Goal: Information Seeking & Learning: Learn about a topic

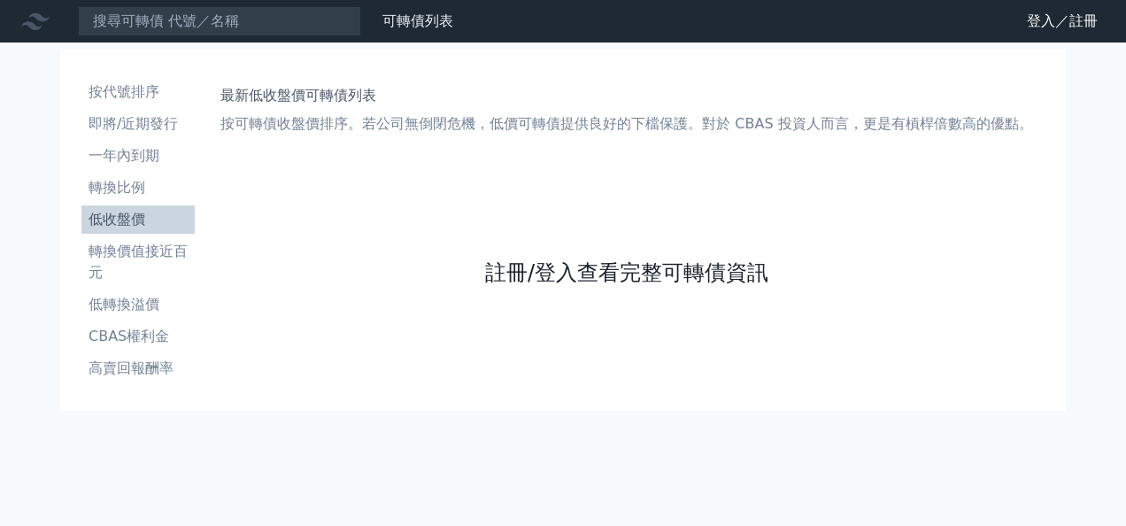
click at [566, 264] on link "註冊/登入查看完整可轉債資訊" at bounding box center [626, 272] width 283 height 28
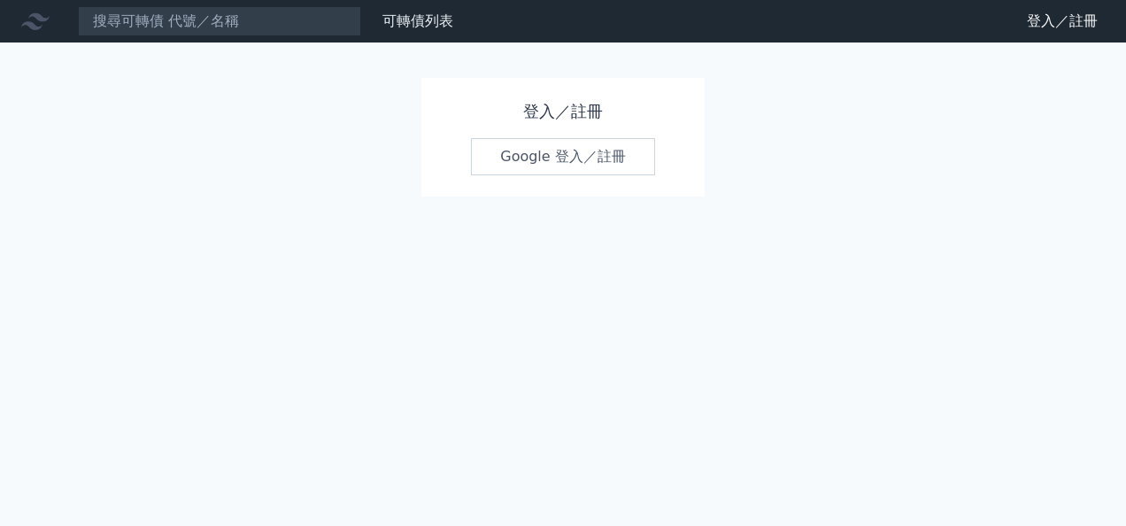
click at [570, 159] on link "Google 登入／註冊" at bounding box center [563, 156] width 184 height 37
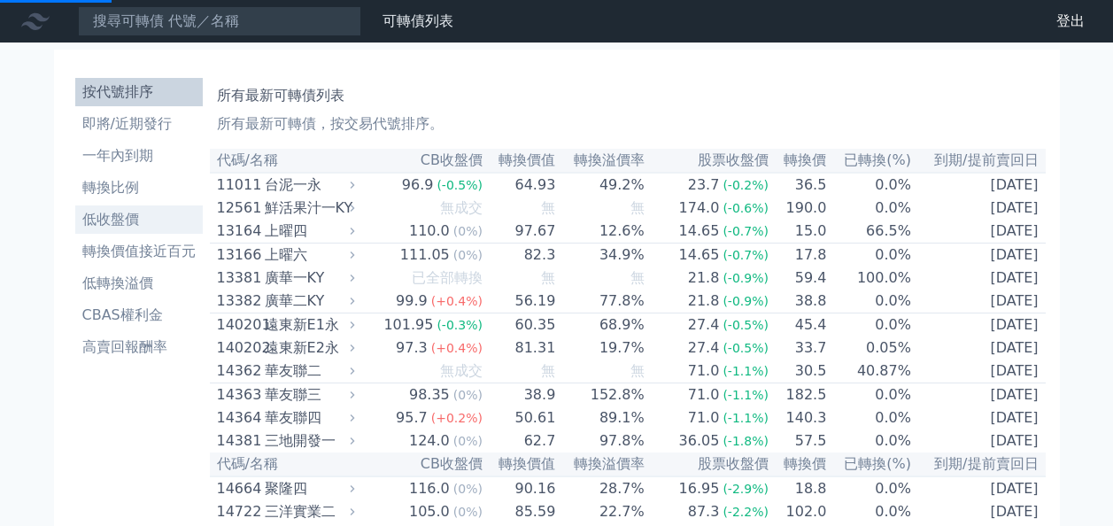
click at [118, 219] on li "低收盤價" at bounding box center [138, 219] width 127 height 21
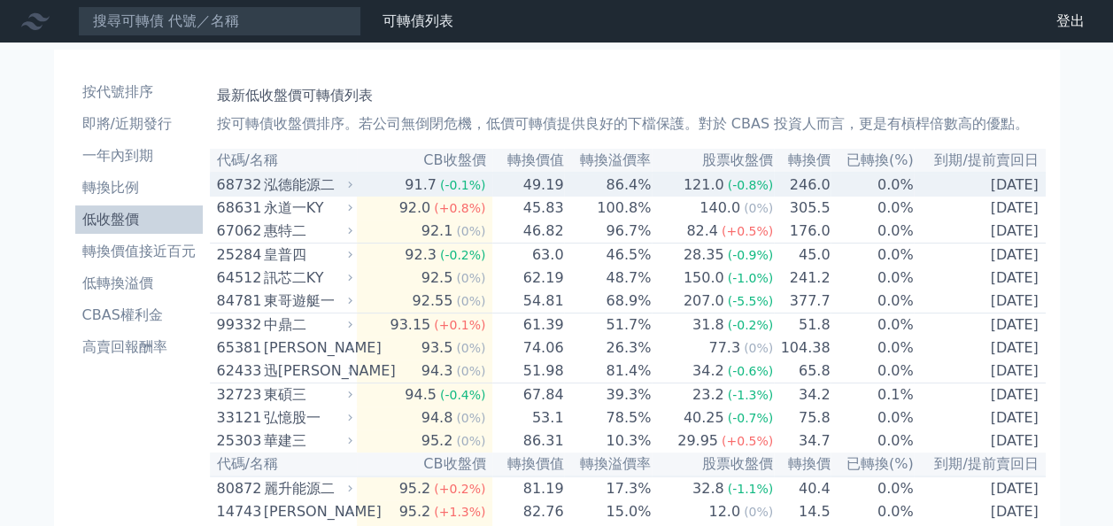
click at [290, 189] on div "泓德能源二" at bounding box center [306, 184] width 85 height 21
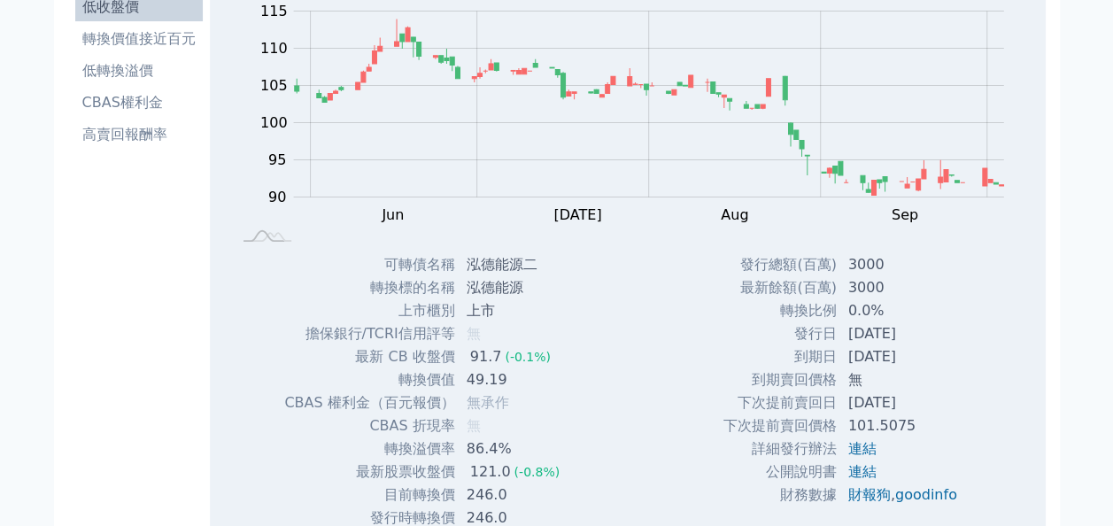
scroll to position [266, 0]
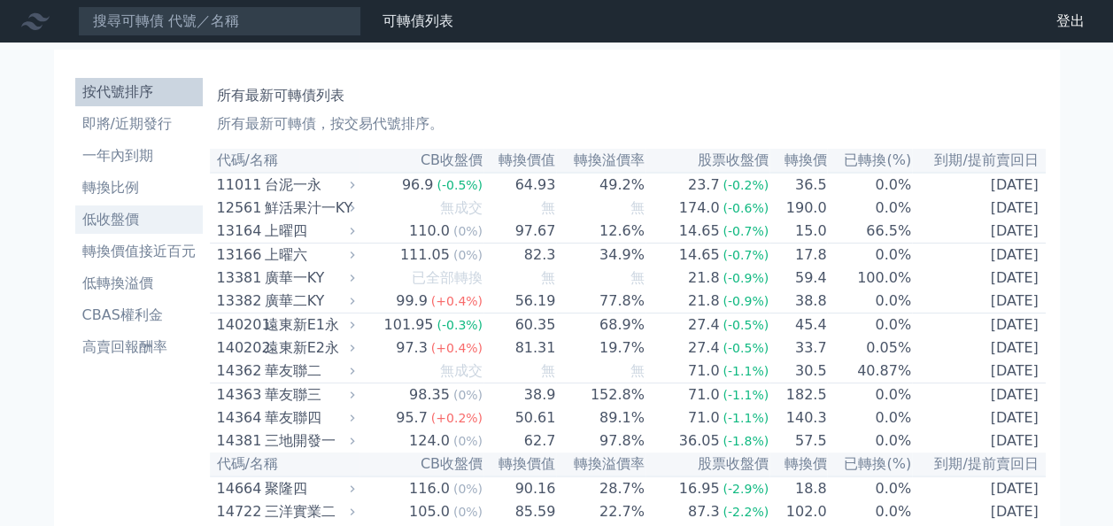
click at [127, 215] on li "低收盤價" at bounding box center [138, 219] width 127 height 21
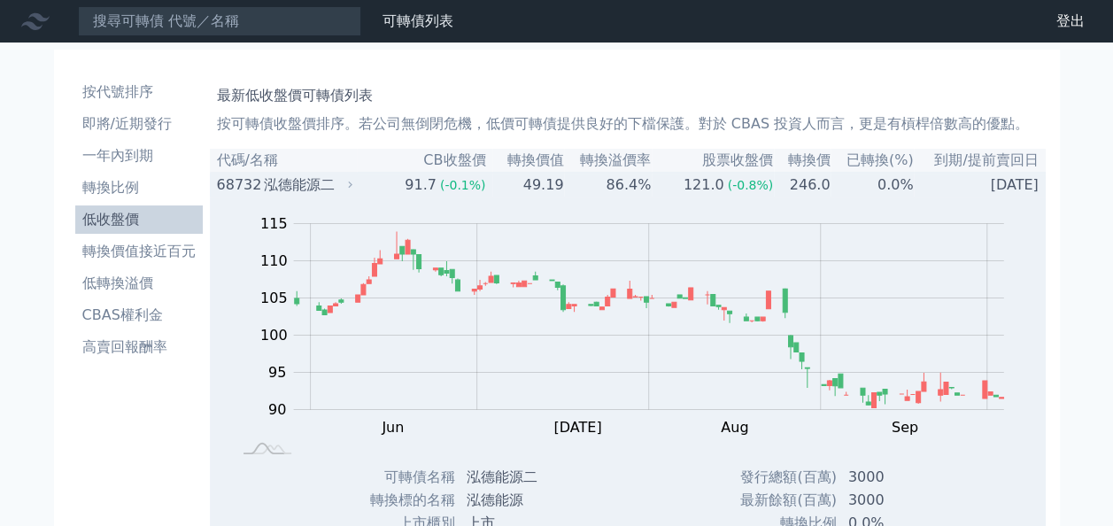
click at [273, 196] on div "泓德能源二" at bounding box center [306, 184] width 85 height 21
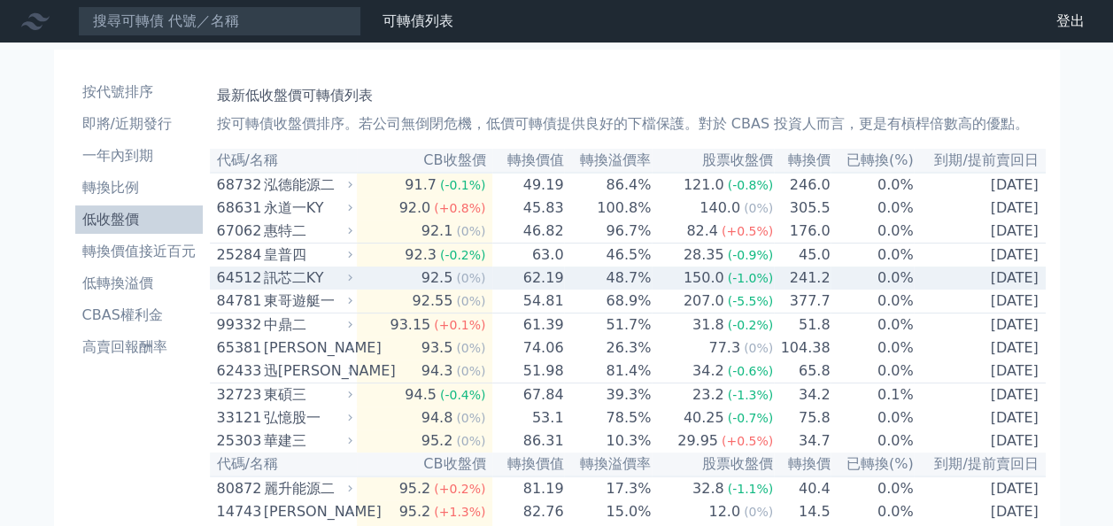
click at [310, 306] on div "東哥遊艇一" at bounding box center [306, 300] width 85 height 21
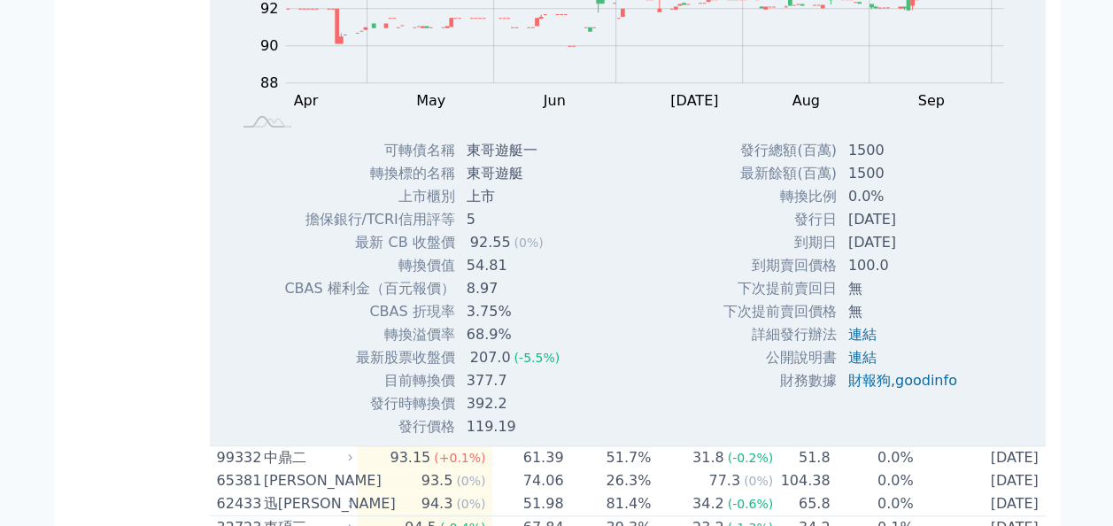
scroll to position [266, 0]
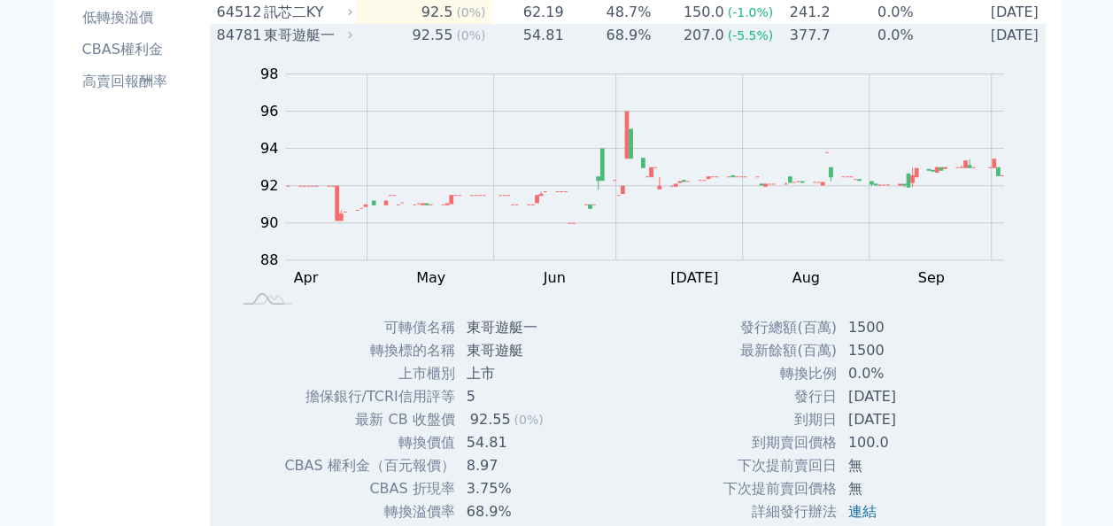
click at [291, 44] on div "東哥遊艇一" at bounding box center [306, 35] width 85 height 21
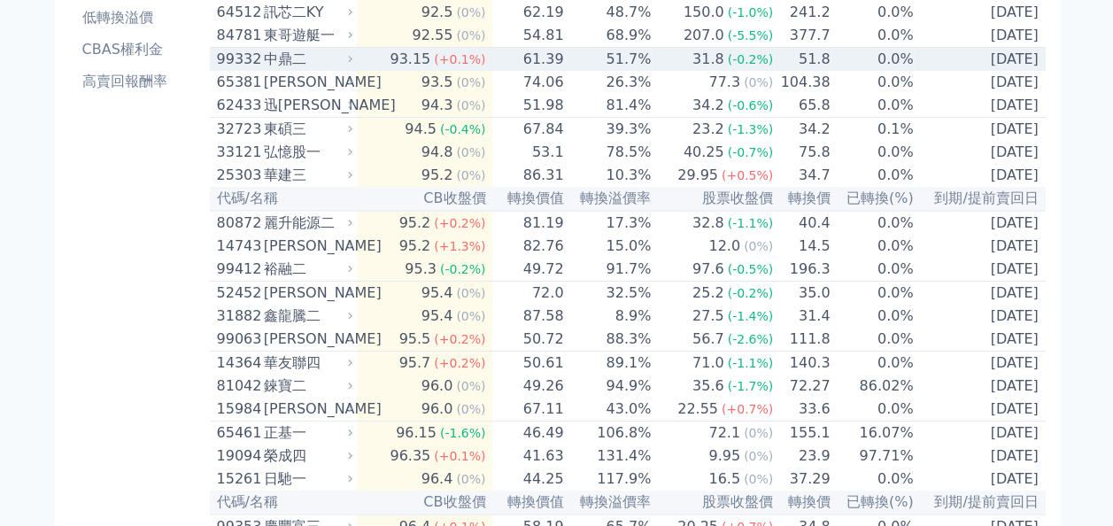
click at [290, 65] on div "中鼎二" at bounding box center [306, 59] width 85 height 21
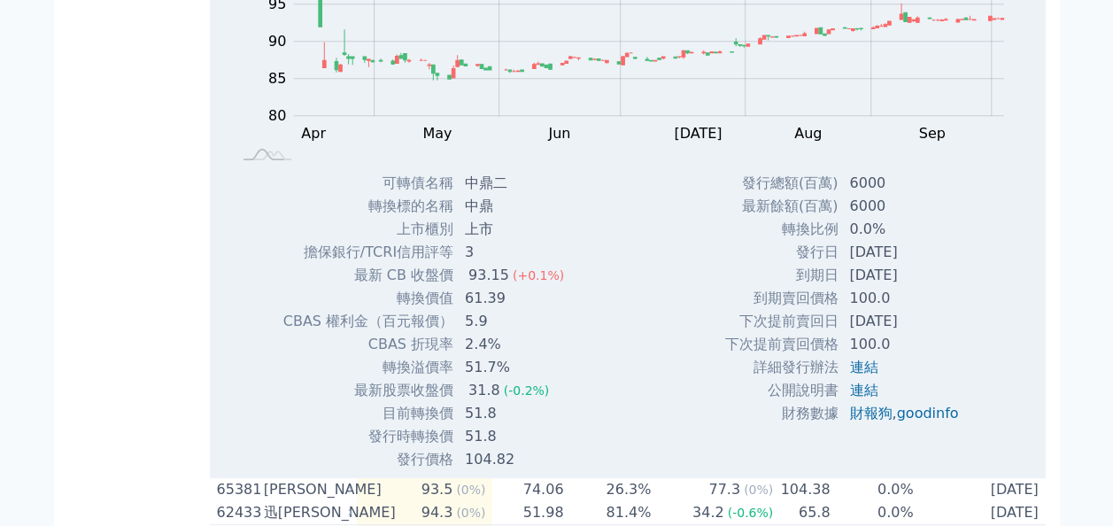
scroll to position [443, 0]
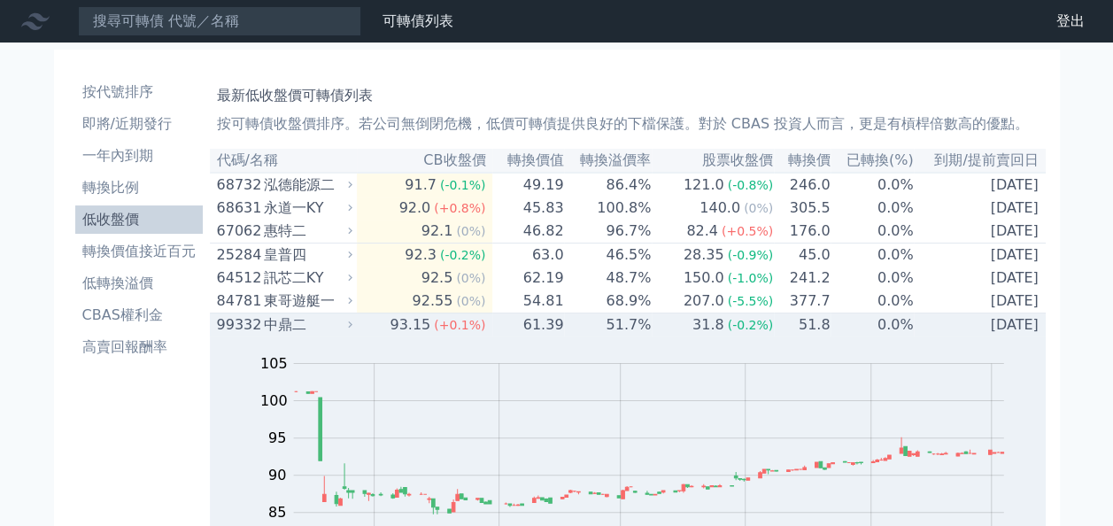
click at [285, 335] on div "中鼎二" at bounding box center [306, 324] width 85 height 21
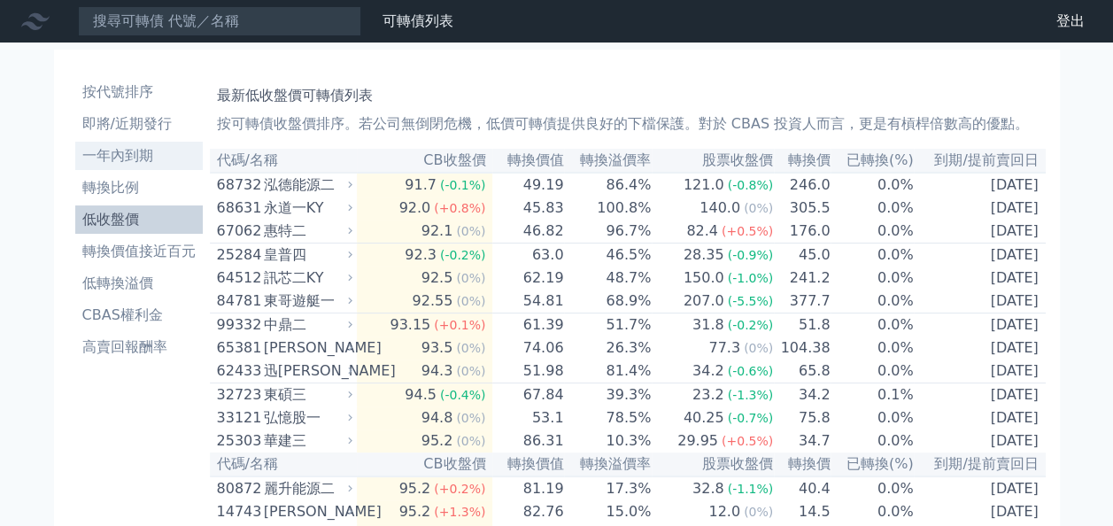
click at [133, 154] on li "一年內到期" at bounding box center [138, 155] width 127 height 21
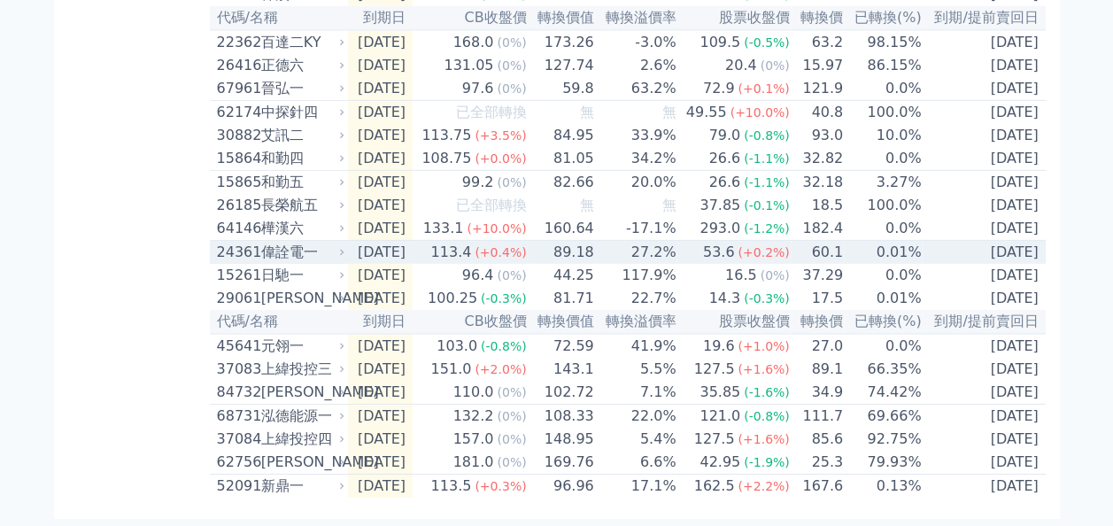
scroll to position [2784, 0]
